Goal: Transaction & Acquisition: Book appointment/travel/reservation

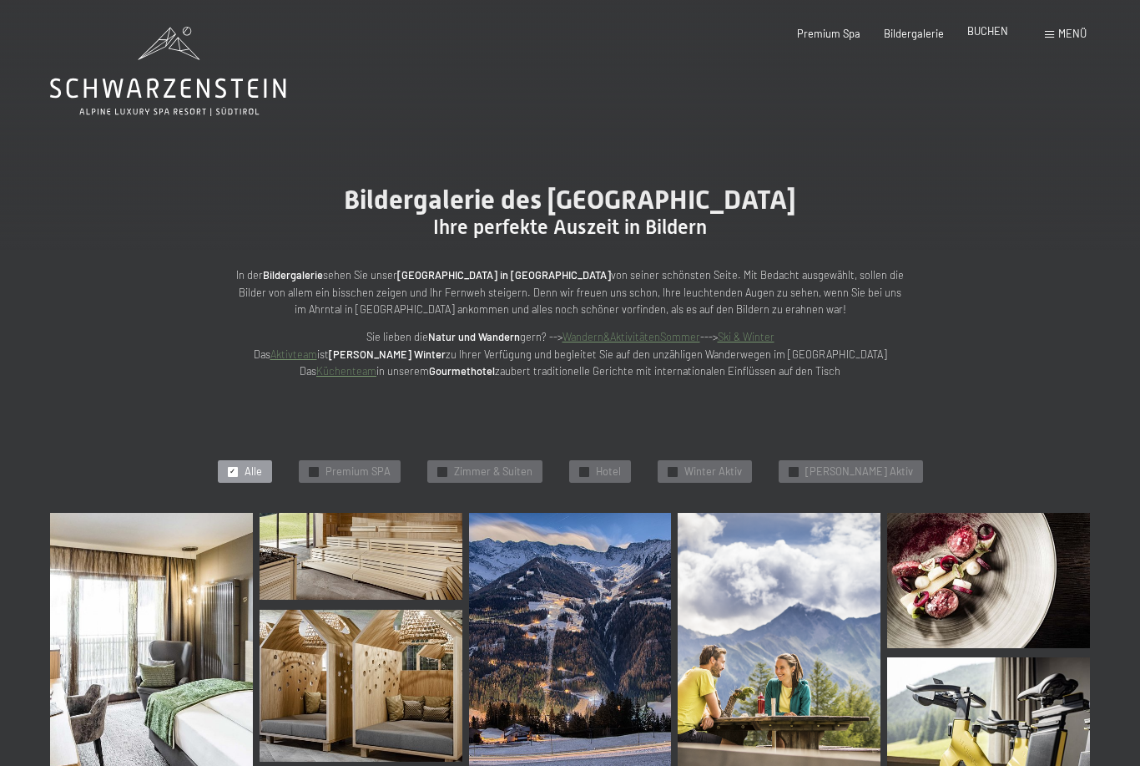
click at [988, 38] on span "BUCHEN" at bounding box center [988, 30] width 41 height 13
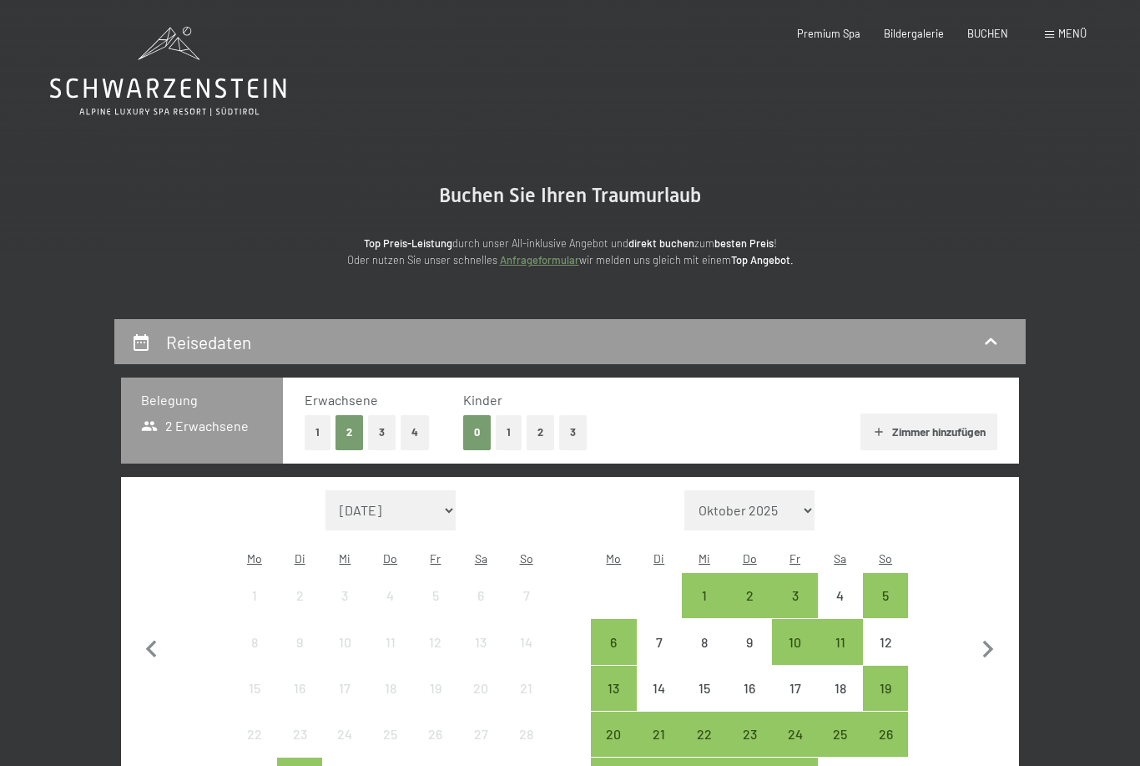
click at [1062, 40] on div "Menü" at bounding box center [1066, 34] width 42 height 15
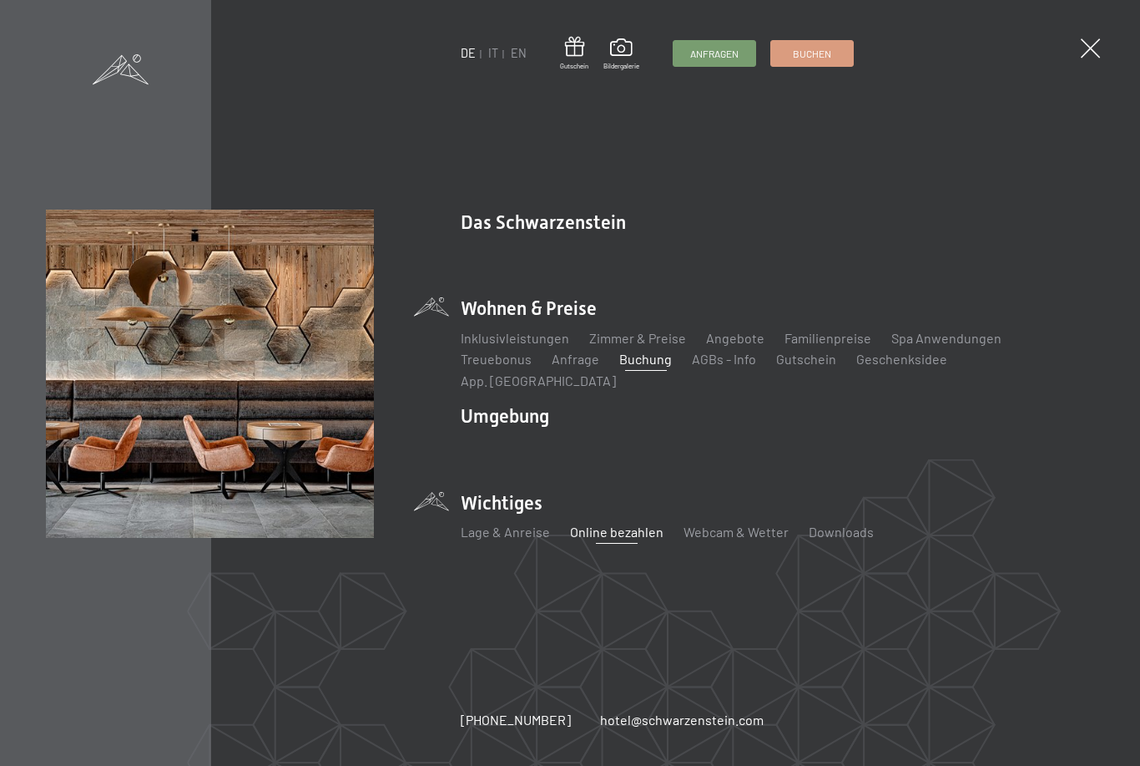
click at [617, 523] on link "Online bezahlen" at bounding box center [617, 531] width 94 height 16
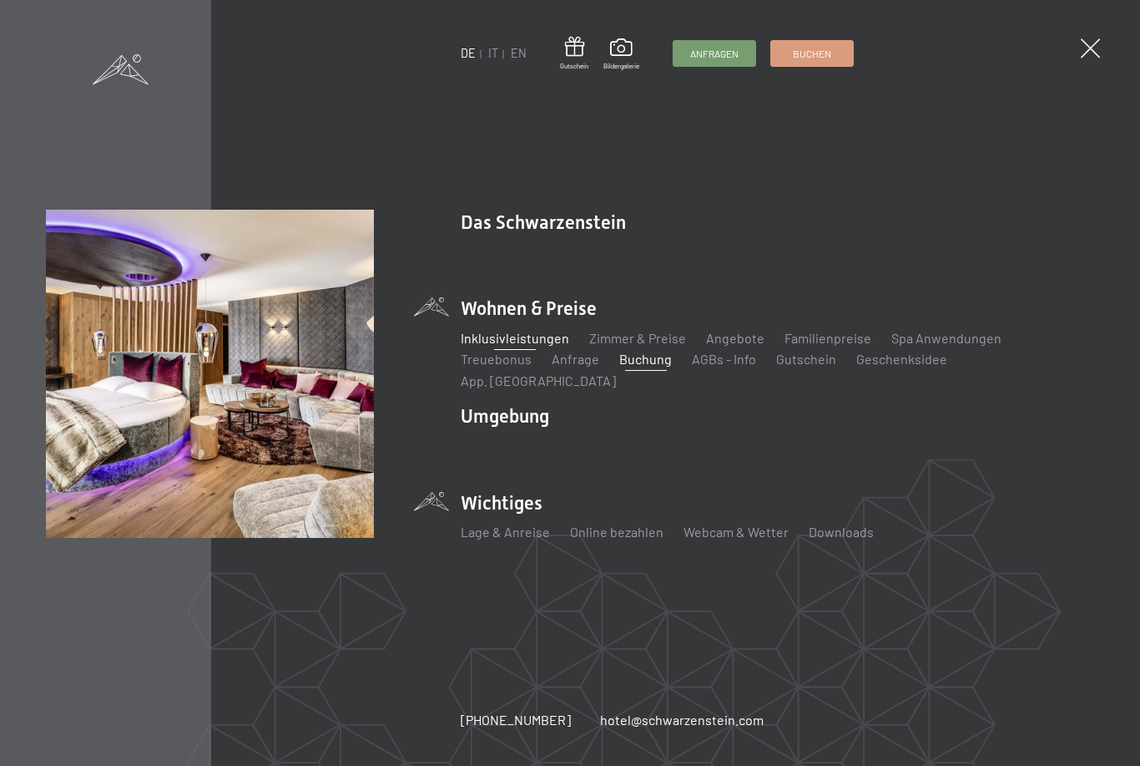
click at [523, 343] on link "Inklusivleistungen" at bounding box center [515, 338] width 109 height 16
